Goal: Task Accomplishment & Management: Manage account settings

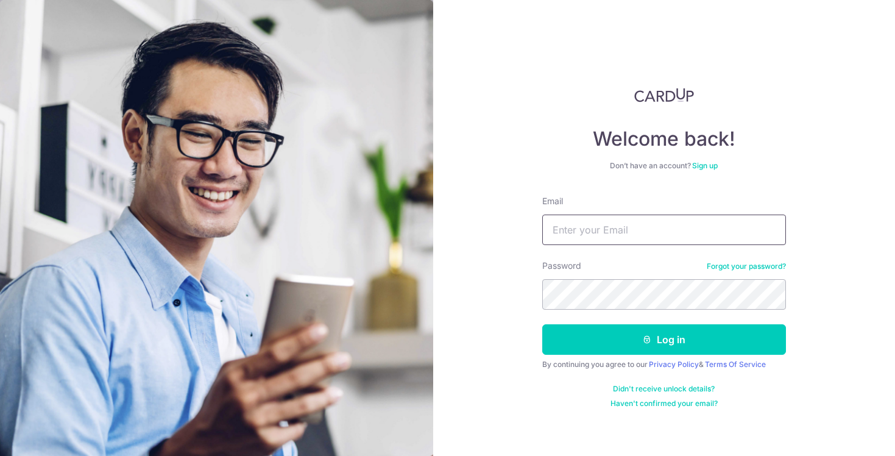
type input "[EMAIL_ADDRESS][DOMAIN_NAME]"
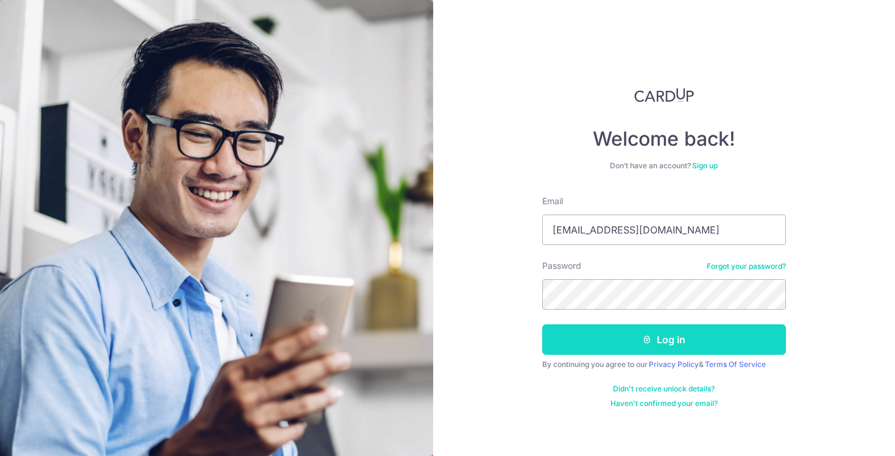
click at [640, 330] on button "Log in" at bounding box center [664, 339] width 244 height 30
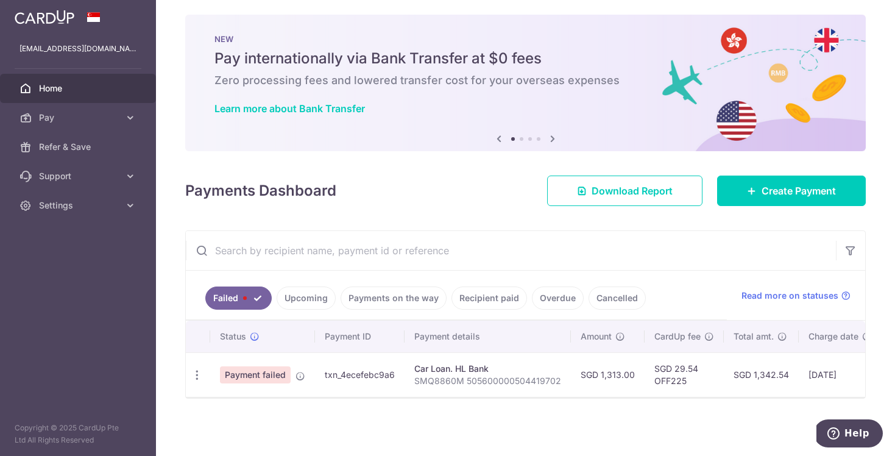
scroll to position [9, 0]
click at [192, 372] on icon "button" at bounding box center [197, 374] width 13 height 13
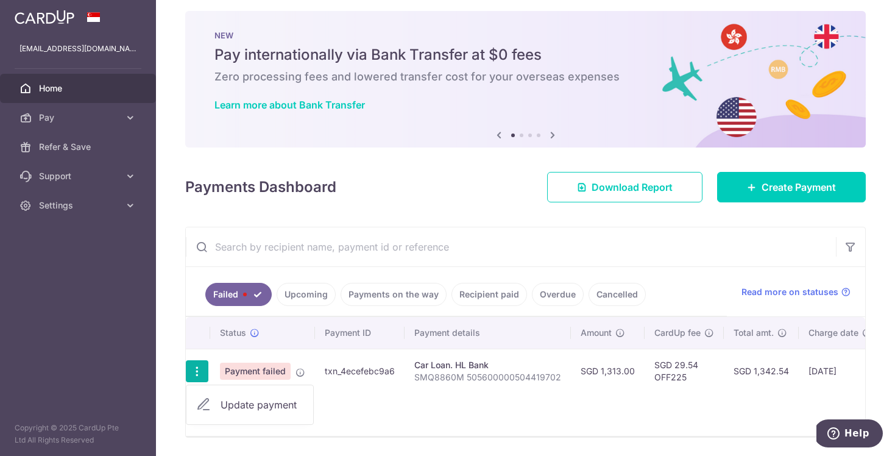
click at [225, 403] on span "Update payment" at bounding box center [261, 404] width 83 height 15
radio input "true"
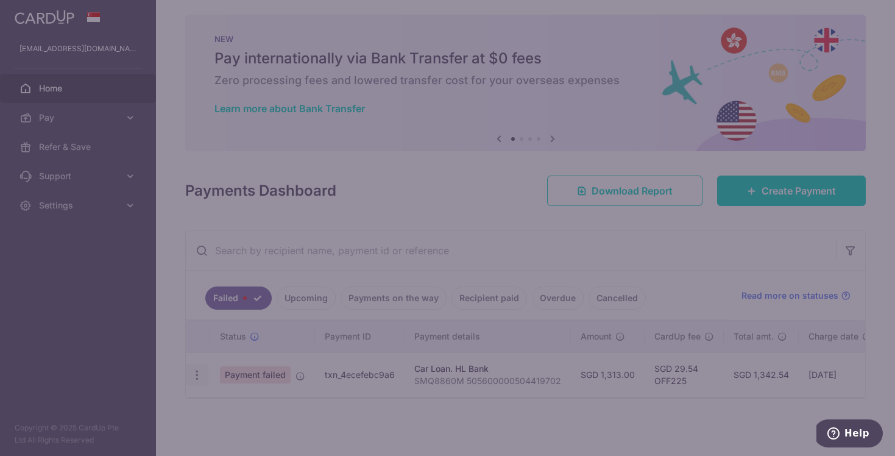
type input "1,313.00"
type input "SMQ8860M 505600000504419702"
type input "OFF225"
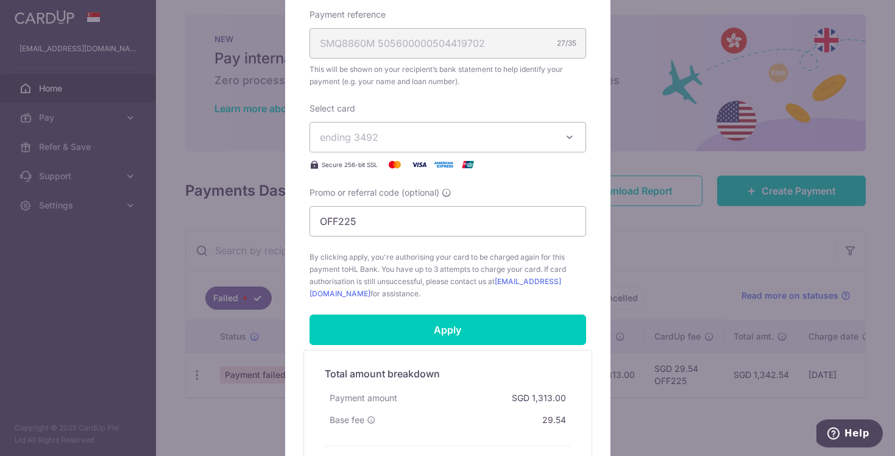
scroll to position [450, 0]
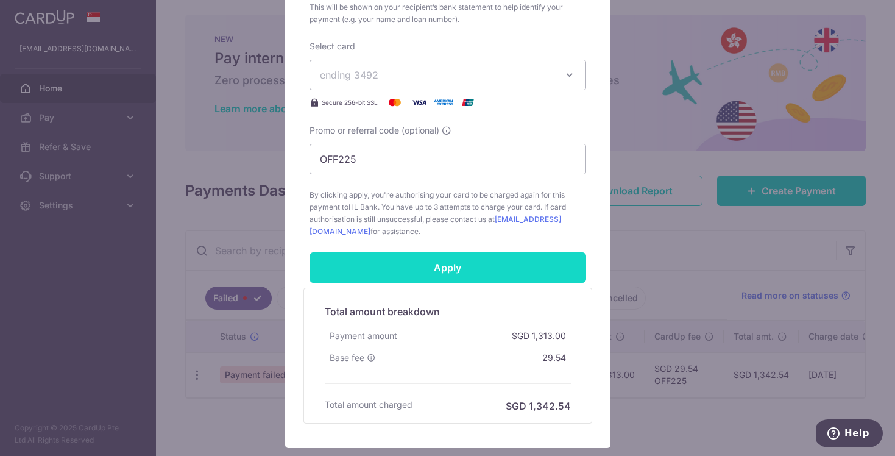
click at [505, 273] on input "Apply" at bounding box center [447, 267] width 277 height 30
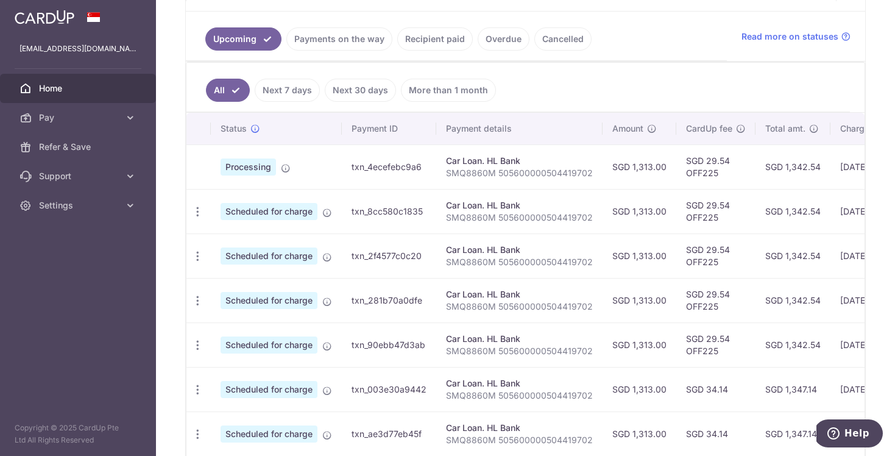
scroll to position [266, 0]
